Goal: Task Accomplishment & Management: Use online tool/utility

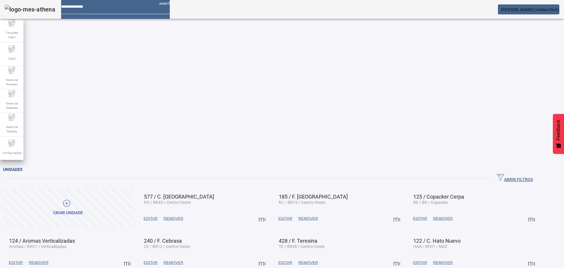
click at [519, 171] on span "button" at bounding box center [515, 178] width 45 height 14
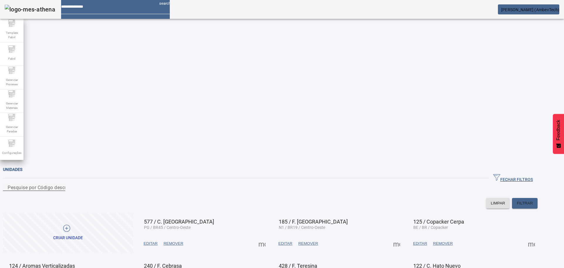
click at [61, 184] on input "Pesquise por Código descrição ou sigla" at bounding box center [34, 187] width 53 height 7
type input "***"
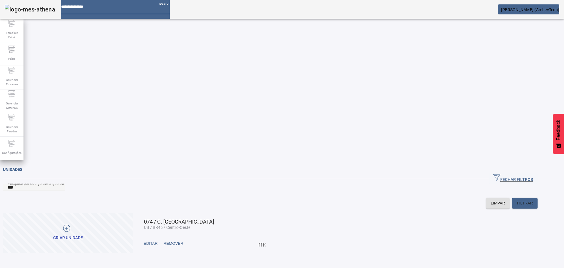
click at [269, 236] on span at bounding box center [262, 243] width 14 height 14
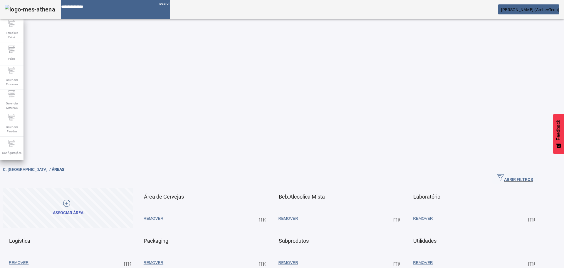
click at [269, 255] on span at bounding box center [262, 262] width 14 height 14
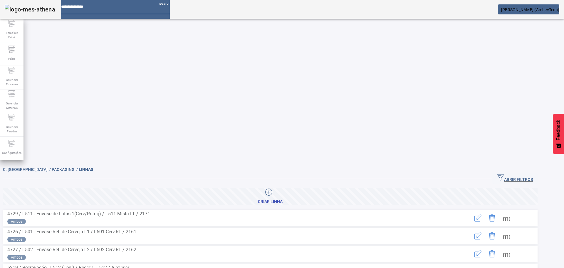
drag, startPoint x: 515, startPoint y: 34, endPoint x: 238, endPoint y: 39, distance: 277.5
click at [515, 174] on span "ABRIR FILTROS" at bounding box center [515, 178] width 36 height 9
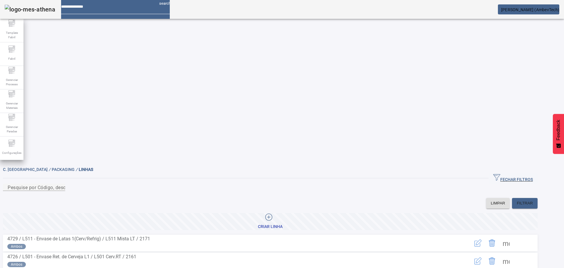
click at [222, 173] on div "FECHAR FILTROS" at bounding box center [270, 178] width 535 height 11
click at [61, 183] on div "Pesquise por Código, descrição, descrição abreviada ou descrição SAP" at bounding box center [34, 186] width 53 height 7
type input "***"
click at [514, 236] on span at bounding box center [506, 243] width 14 height 14
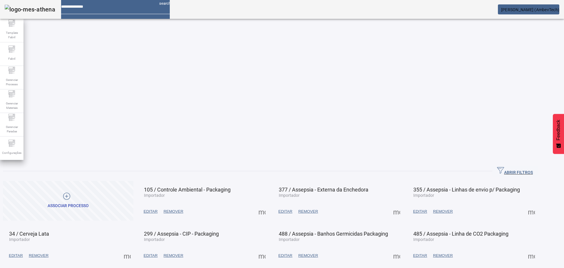
click at [134, 248] on span at bounding box center [127, 255] width 14 height 14
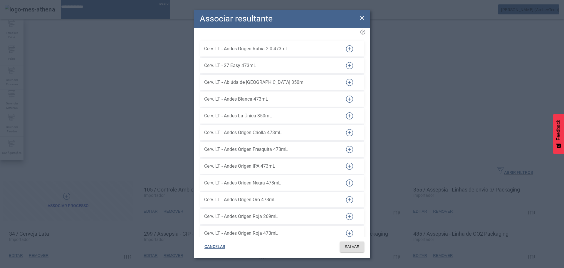
click at [237, 109] on div "Cerv. LT - Andes La Única 350mL" at bounding box center [270, 116] width 132 height 14
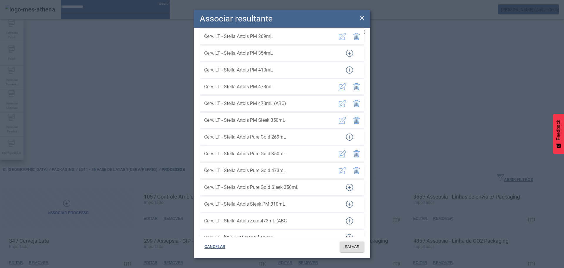
click at [347, 133] on icon "button" at bounding box center [349, 136] width 7 height 7
click at [354, 244] on span "SALVAR" at bounding box center [352, 247] width 15 height 6
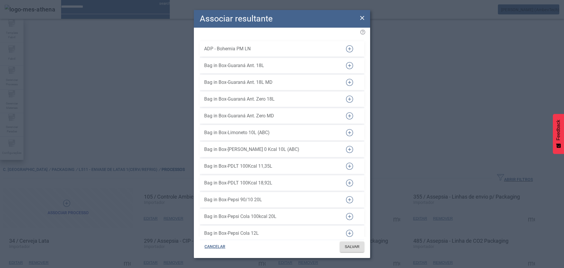
scroll to position [8072, 0]
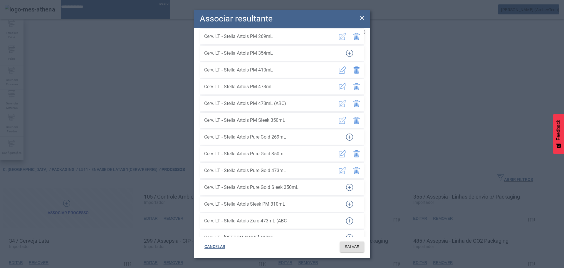
click at [348, 133] on icon "button" at bounding box center [349, 136] width 7 height 7
click at [353, 245] on span "SALVAR" at bounding box center [352, 247] width 15 height 6
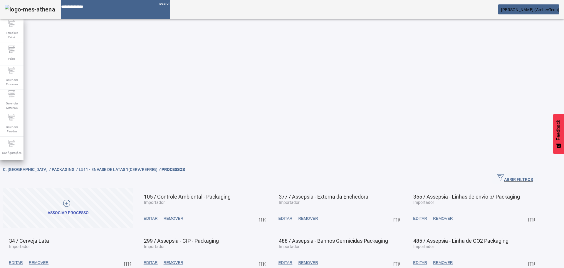
click at [134, 255] on span at bounding box center [127, 262] width 14 height 14
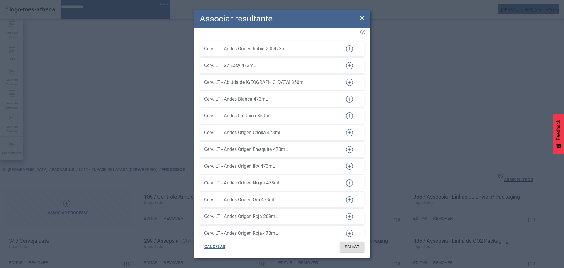
scroll to position [6145, 0]
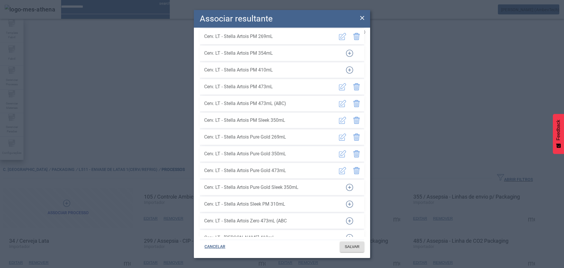
click at [363, 16] on icon at bounding box center [362, 17] width 7 height 7
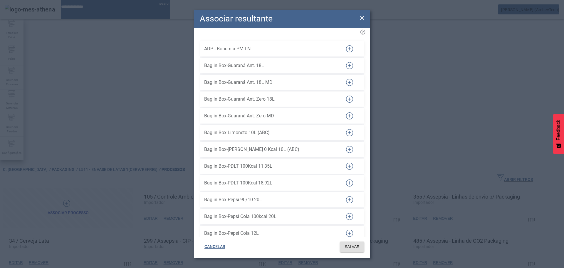
scroll to position [8072, 0]
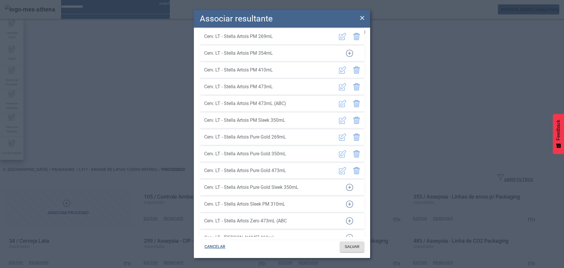
click at [361, 18] on icon at bounding box center [362, 17] width 7 height 7
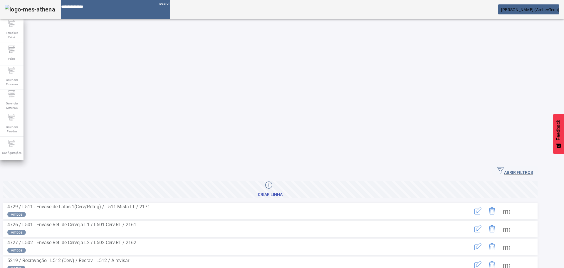
click at [533, 167] on span "ABRIR FILTROS" at bounding box center [515, 171] width 36 height 9
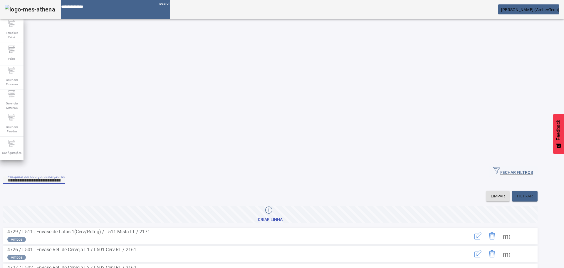
click at [61, 177] on input "Pesquise por Código, descrição, descrição abreviada ou descrição SAP" at bounding box center [34, 180] width 53 height 7
type input "***"
click at [514, 247] on span at bounding box center [506, 254] width 14 height 14
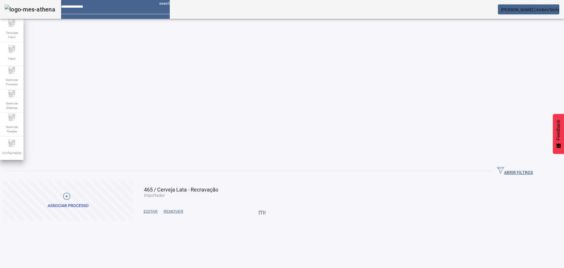
click at [269, 204] on span at bounding box center [262, 211] width 14 height 14
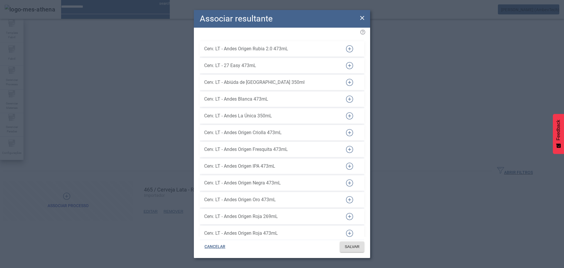
scroll to position [6094, 0]
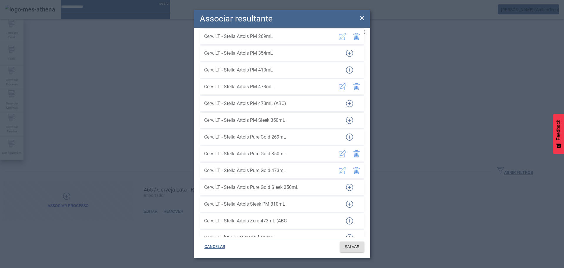
click at [349, 135] on icon "button" at bounding box center [349, 136] width 7 height 7
click at [361, 245] on span at bounding box center [352, 247] width 24 height 14
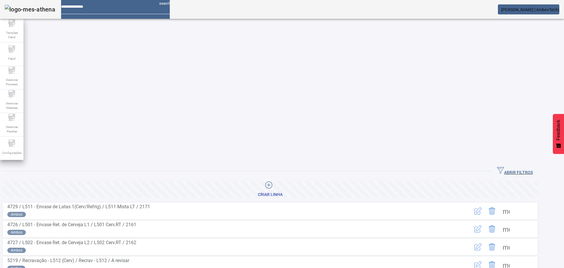
click at [505, 267] on div "Operação realizada com sucesso!" at bounding box center [282, 271] width 564 height 7
click at [522, 167] on span "ABRIR FILTROS" at bounding box center [515, 171] width 36 height 9
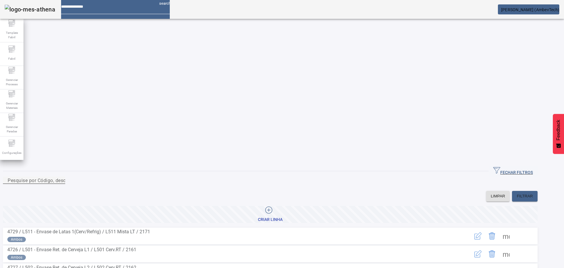
click at [61, 176] on div "Pesquise por Código, descrição, descrição abreviada ou descrição SAP" at bounding box center [34, 179] width 53 height 7
type input "***"
click at [514, 247] on span at bounding box center [506, 254] width 14 height 14
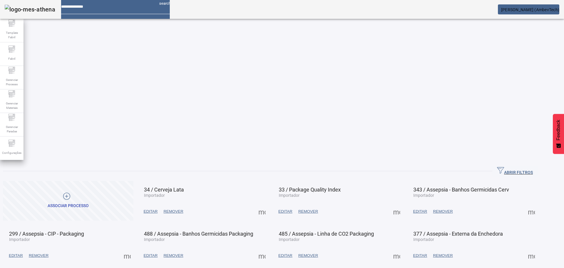
click at [269, 204] on span at bounding box center [262, 211] width 14 height 14
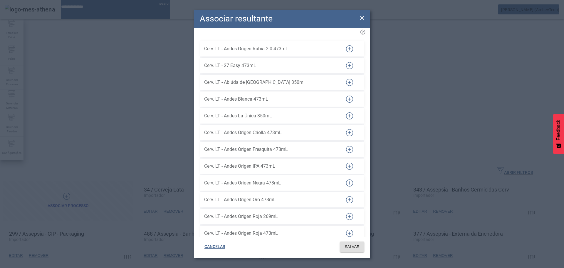
scroll to position [6145, 0]
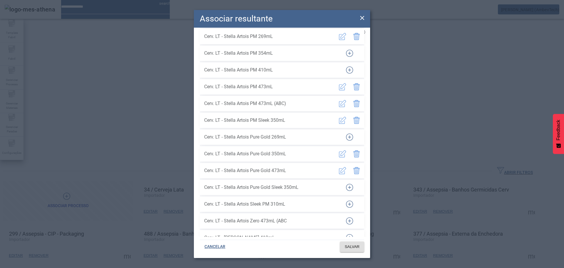
click at [346, 133] on icon "button" at bounding box center [349, 136] width 7 height 7
click at [345, 249] on span "SALVAR" at bounding box center [352, 247] width 15 height 6
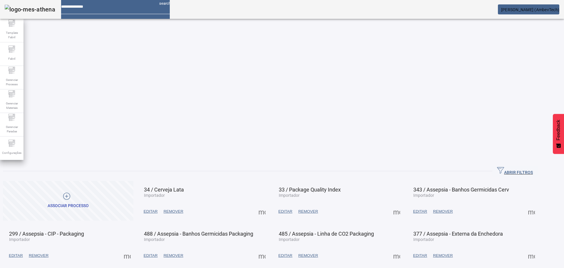
click at [404, 204] on span at bounding box center [397, 211] width 14 height 14
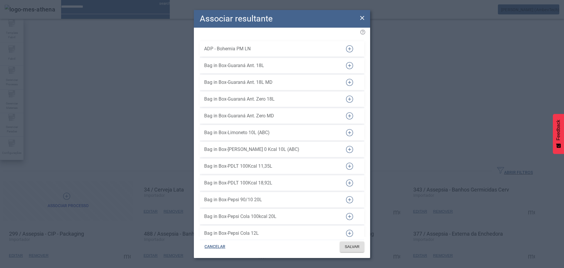
scroll to position [8072, 0]
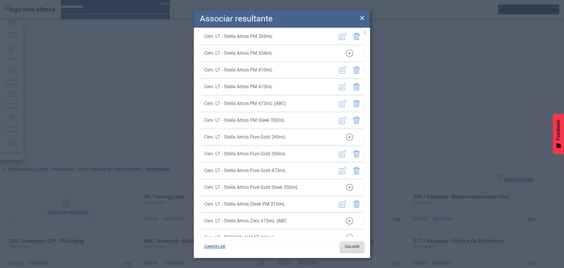
click at [350, 133] on button "button" at bounding box center [350, 137] width 14 height 14
click at [349, 247] on span "SALVAR" at bounding box center [352, 247] width 15 height 6
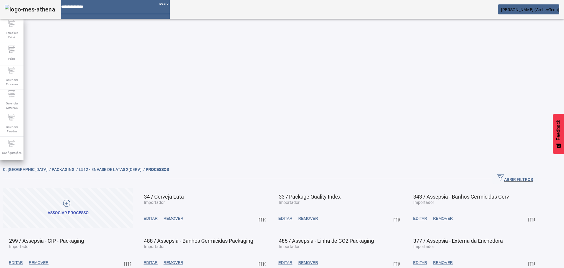
click at [516, 174] on span "ABRIR FILTROS" at bounding box center [515, 178] width 36 height 9
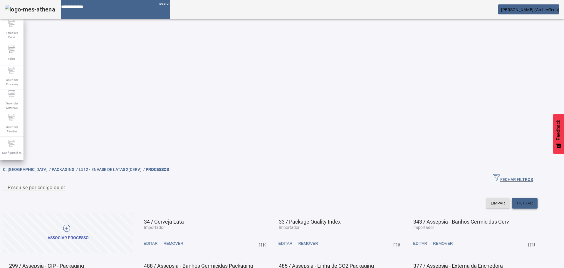
click at [533, 200] on span "FILTRAR" at bounding box center [525, 203] width 16 height 6
click at [522, 171] on span "button" at bounding box center [513, 178] width 49 height 14
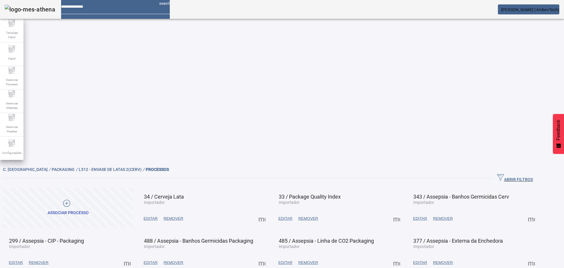
click at [269, 211] on span at bounding box center [262, 218] width 14 height 14
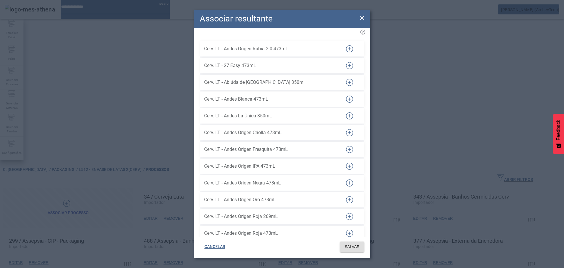
scroll to position [6145, 0]
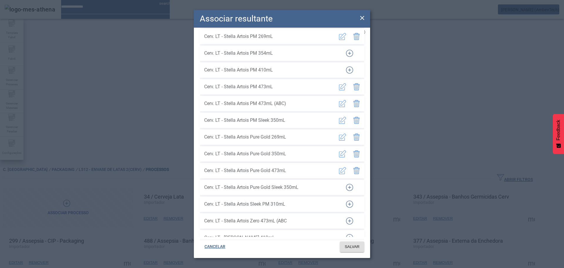
click at [363, 14] on div "Associar resultante" at bounding box center [282, 19] width 176 height 18
click at [362, 17] on icon at bounding box center [362, 17] width 7 height 7
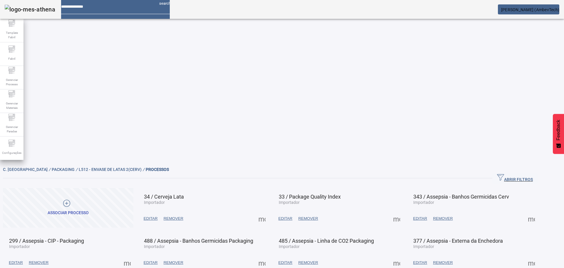
click at [404, 211] on span at bounding box center [397, 218] width 14 height 14
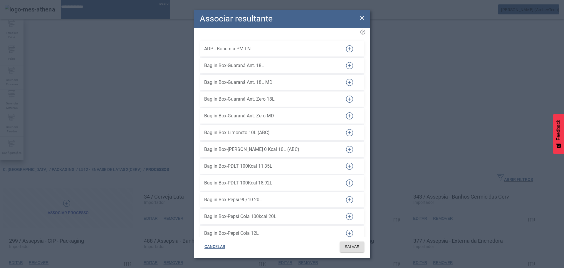
scroll to position [8072, 0]
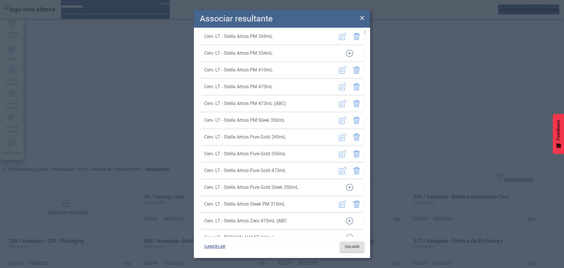
click at [362, 17] on icon at bounding box center [362, 18] width 4 height 4
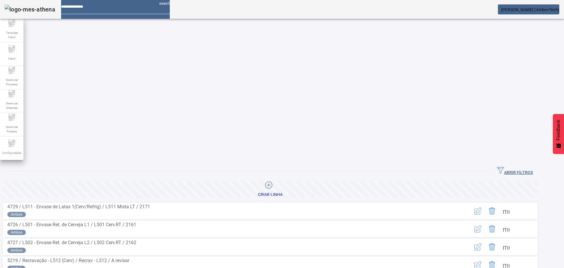
click at [525, 164] on span "button" at bounding box center [515, 171] width 45 height 14
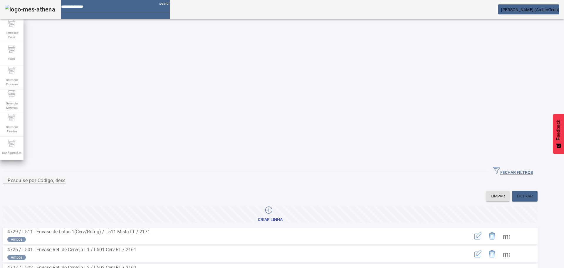
click at [268, 166] on div "FECHAR FILTROS" at bounding box center [270, 171] width 535 height 11
click at [61, 176] on div "Pesquise por Código, descrição, descrição abreviada ou descrição SAP" at bounding box center [34, 179] width 53 height 7
type input "***"
click at [514, 229] on span at bounding box center [506, 236] width 14 height 14
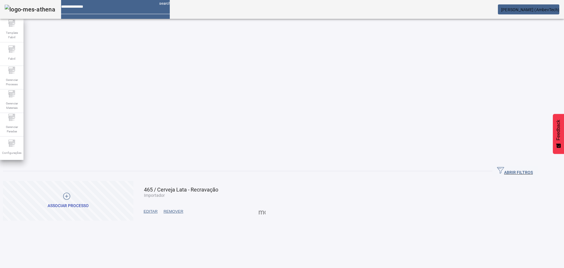
click at [269, 204] on span at bounding box center [262, 211] width 14 height 14
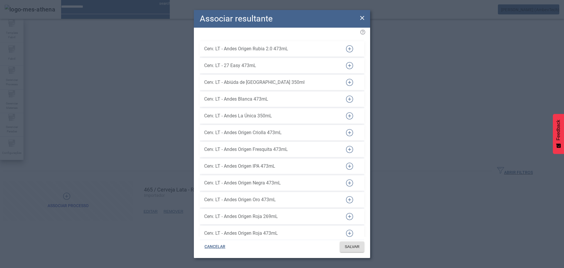
scroll to position [6094, 0]
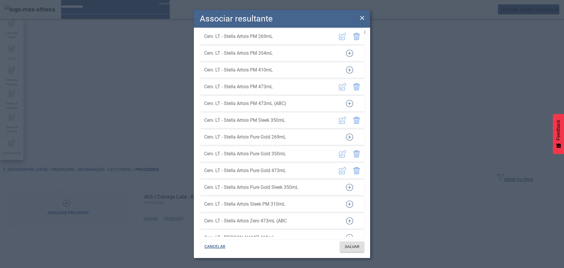
click at [347, 133] on icon "button" at bounding box center [349, 136] width 7 height 7
click at [351, 246] on span "SALVAR" at bounding box center [352, 247] width 15 height 6
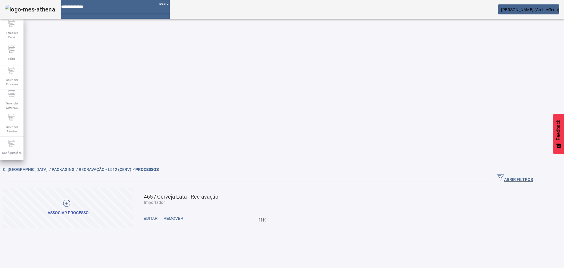
click at [269, 211] on span at bounding box center [262, 218] width 14 height 14
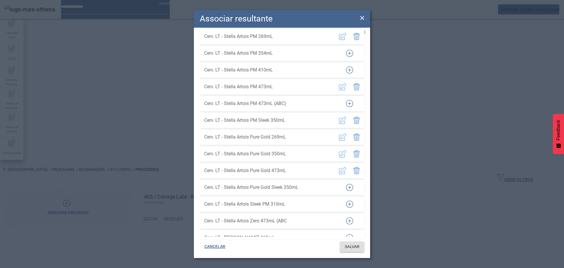
click at [362, 20] on icon at bounding box center [362, 17] width 7 height 7
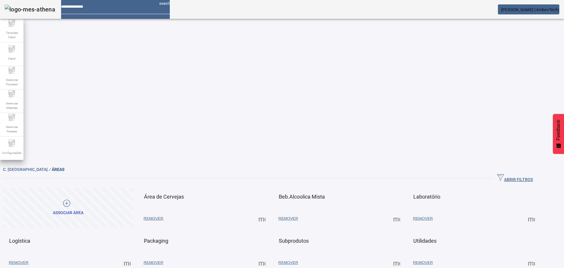
click at [539, 211] on span at bounding box center [532, 218] width 14 height 14
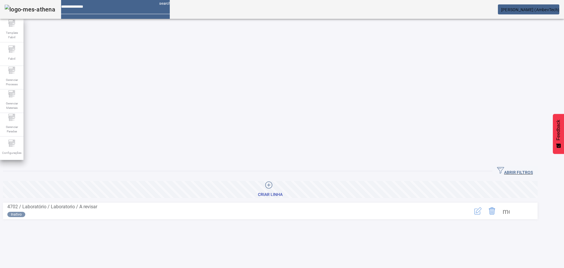
click at [514, 204] on span at bounding box center [506, 211] width 14 height 14
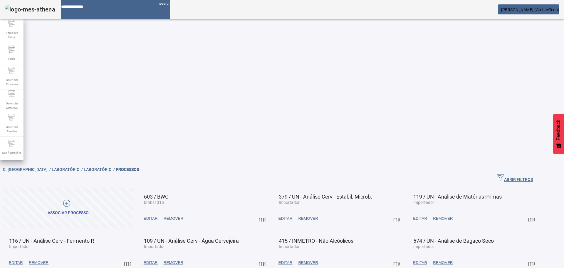
click at [528, 174] on span "ABRIR FILTROS" at bounding box center [515, 178] width 36 height 9
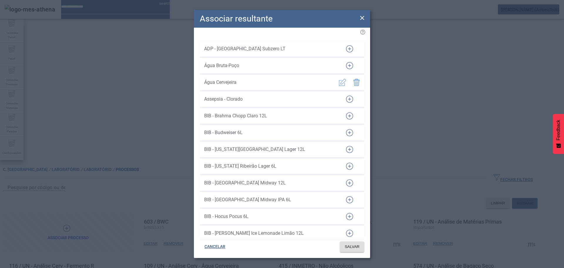
scroll to position [6262, 0]
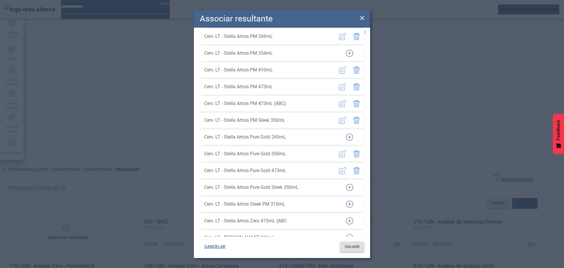
click at [346, 133] on icon "button" at bounding box center [349, 136] width 7 height 7
click at [353, 246] on span "SALVAR" at bounding box center [352, 247] width 15 height 6
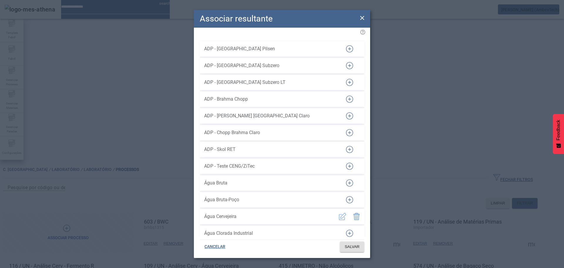
scroll to position [7418, 0]
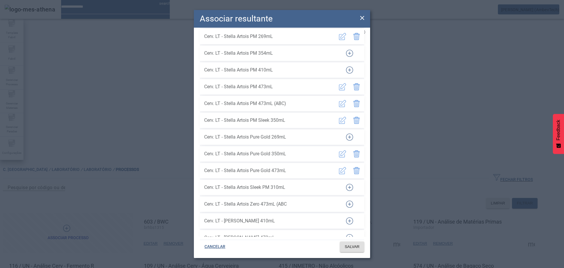
click at [347, 135] on icon "button" at bounding box center [349, 136] width 7 height 7
click at [355, 247] on span "SALVAR" at bounding box center [352, 247] width 15 height 6
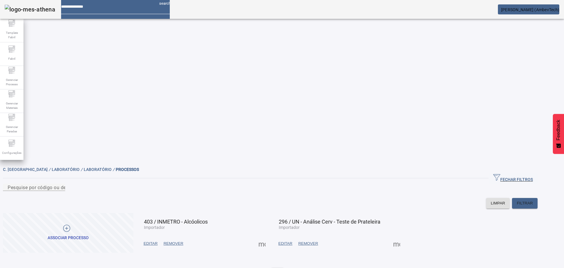
click at [269, 236] on span at bounding box center [262, 243] width 14 height 14
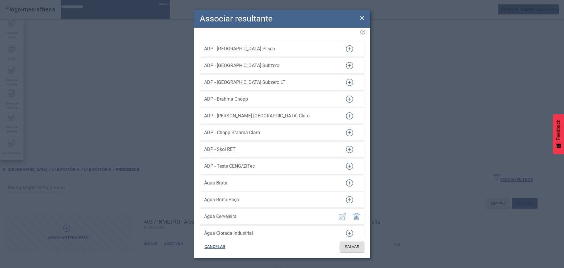
scroll to position [5558, 0]
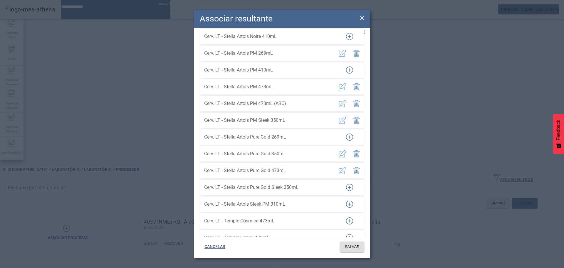
click at [346, 130] on button "button" at bounding box center [350, 137] width 14 height 14
click at [355, 242] on span at bounding box center [352, 247] width 24 height 14
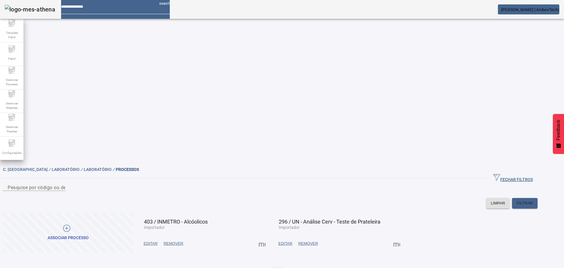
click at [404, 236] on span at bounding box center [397, 243] width 14 height 14
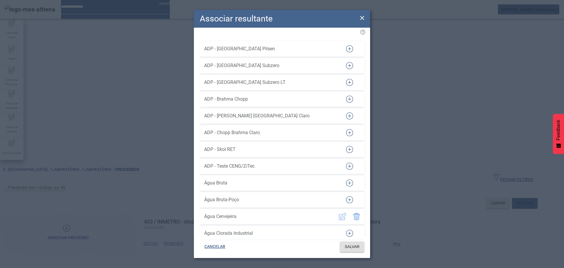
scroll to position [7167, 0]
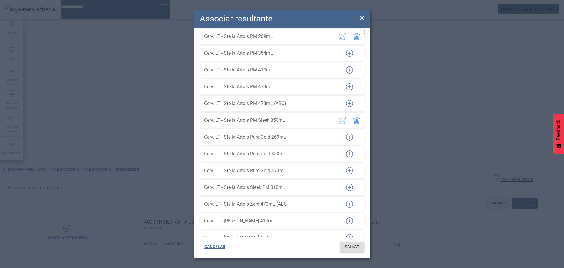
click at [347, 133] on icon "button" at bounding box center [349, 136] width 7 height 7
click at [355, 250] on span at bounding box center [352, 247] width 24 height 14
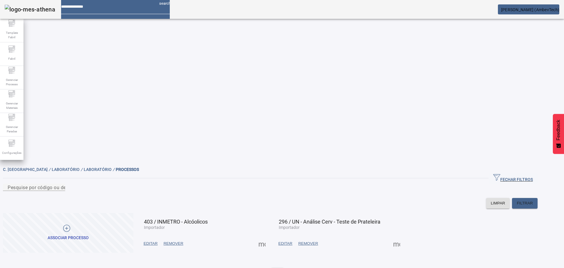
click at [269, 236] on span at bounding box center [262, 243] width 14 height 14
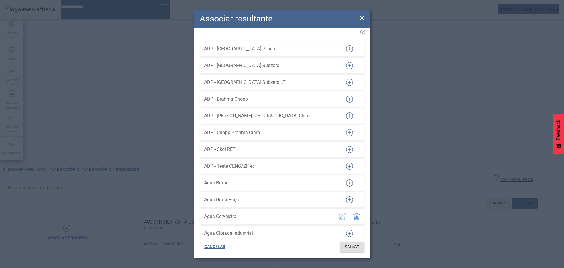
scroll to position [5558, 0]
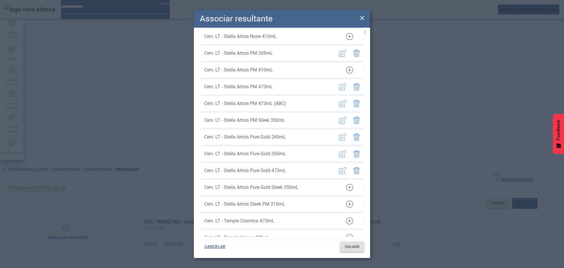
click at [363, 20] on icon at bounding box center [362, 17] width 7 height 7
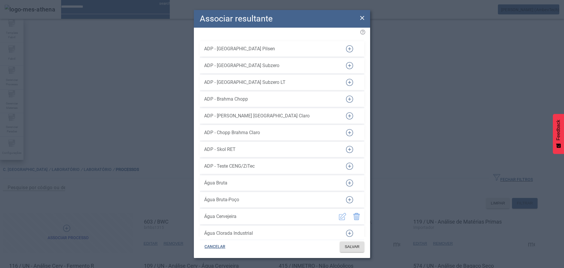
scroll to position [7418, 0]
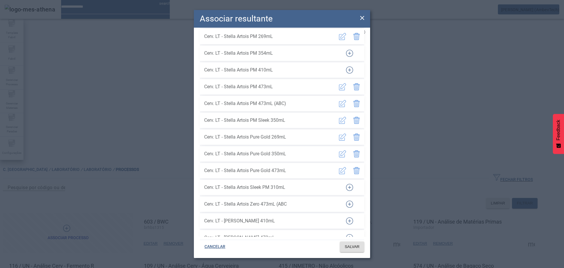
click at [363, 20] on icon at bounding box center [362, 17] width 7 height 7
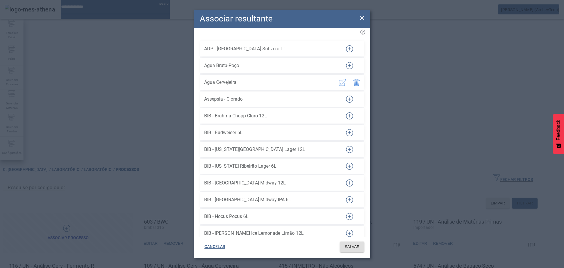
scroll to position [6262, 0]
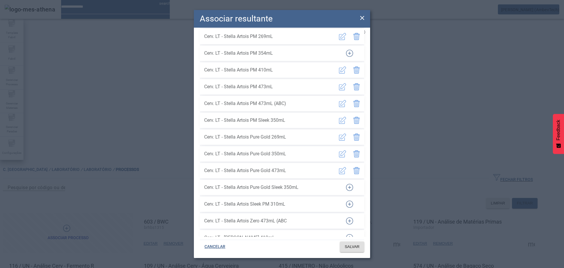
click at [363, 16] on icon at bounding box center [362, 17] width 7 height 7
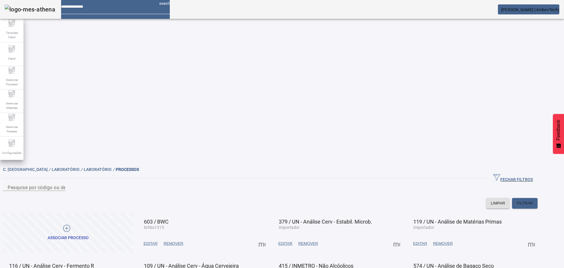
click at [404, 236] on span at bounding box center [397, 243] width 14 height 14
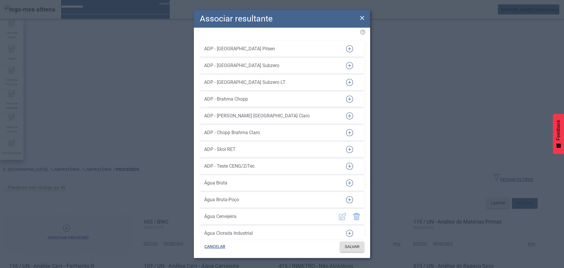
scroll to position [7368, 0]
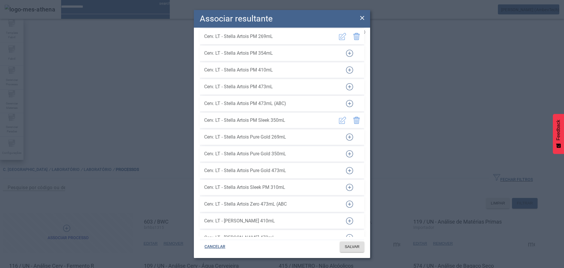
click at [346, 134] on icon "button" at bounding box center [349, 136] width 7 height 7
click at [352, 246] on span "SALVAR" at bounding box center [352, 247] width 15 height 6
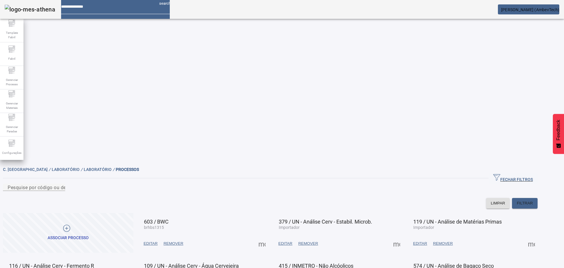
click at [404, 236] on span at bounding box center [397, 243] width 14 height 14
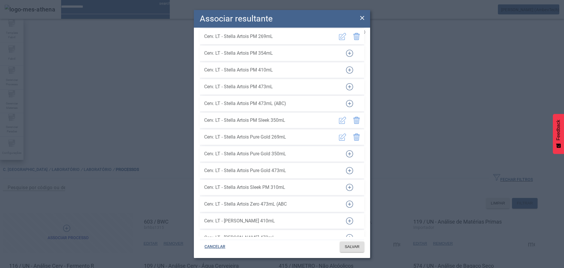
click at [364, 14] on icon at bounding box center [362, 17] width 7 height 7
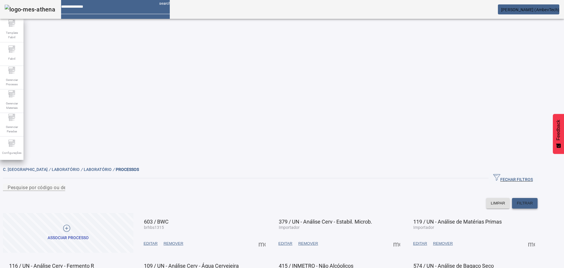
click at [533, 200] on span "FILTRAR" at bounding box center [525, 203] width 16 height 6
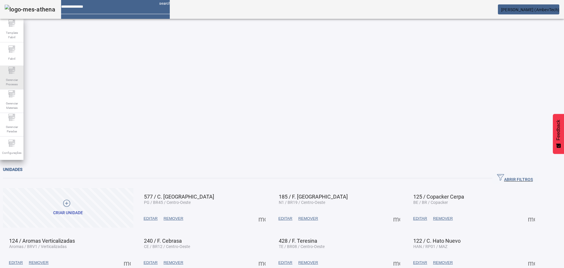
click at [8, 79] on span "Gerenciar Processo" at bounding box center [12, 82] width 18 height 12
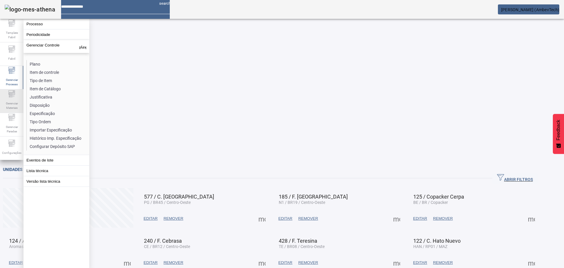
click at [14, 102] on span "Gerenciar Materiais" at bounding box center [12, 105] width 18 height 12
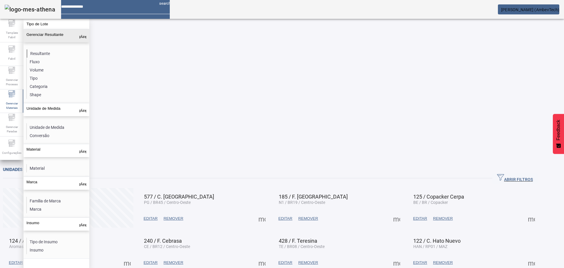
click at [42, 51] on li "Resultante" at bounding box center [58, 53] width 62 height 8
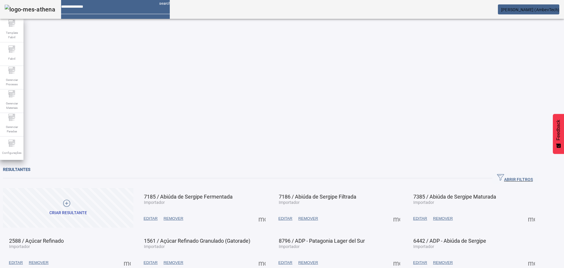
click at [504, 174] on icon "button" at bounding box center [500, 177] width 7 height 7
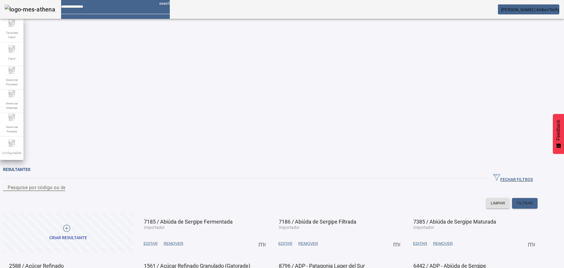
click at [61, 183] on div "Pesquise por código ou descrição" at bounding box center [34, 186] width 53 height 7
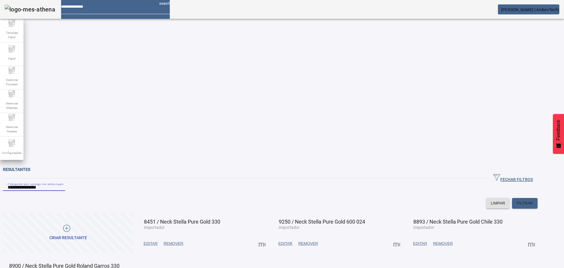
drag, startPoint x: 45, startPoint y: 52, endPoint x: 25, endPoint y: 52, distance: 20.0
type input "*********"
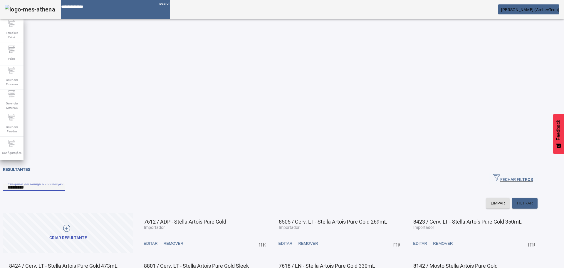
click at [293, 240] on span "EDITAR" at bounding box center [286, 243] width 14 height 6
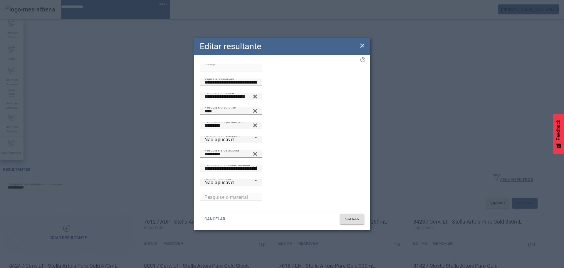
click at [257, 86] on input "**********" at bounding box center [231, 82] width 53 height 7
click at [364, 48] on icon at bounding box center [362, 45] width 7 height 7
